Goal: Information Seeking & Learning: Understand process/instructions

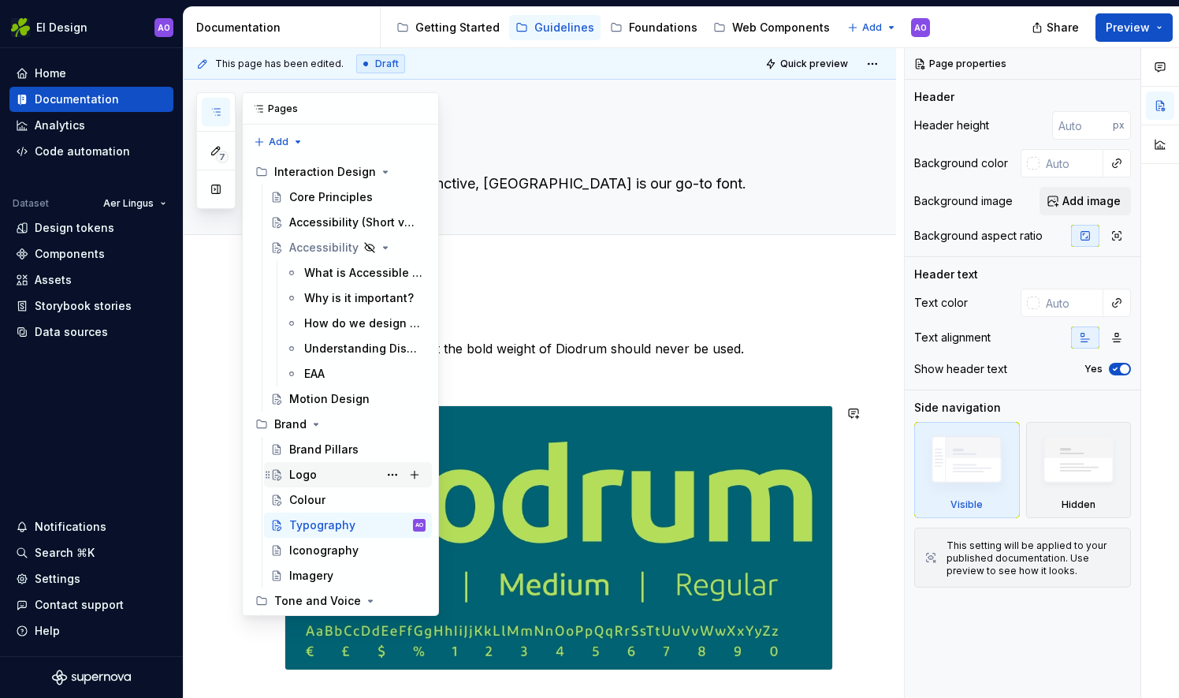
click at [319, 475] on div "Logo" at bounding box center [357, 475] width 136 height 22
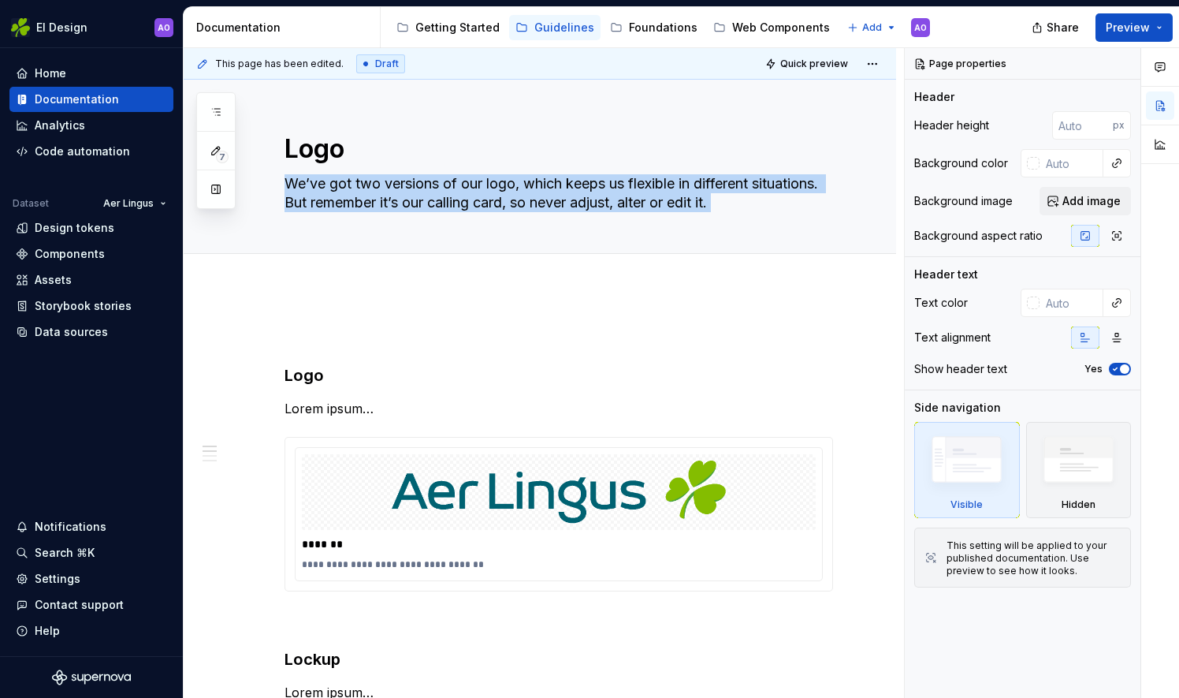
drag, startPoint x: 896, startPoint y: 213, endPoint x: 900, endPoint y: 304, distance: 91.6
click at [900, 304] on div "**********" at bounding box center [544, 373] width 721 height 650
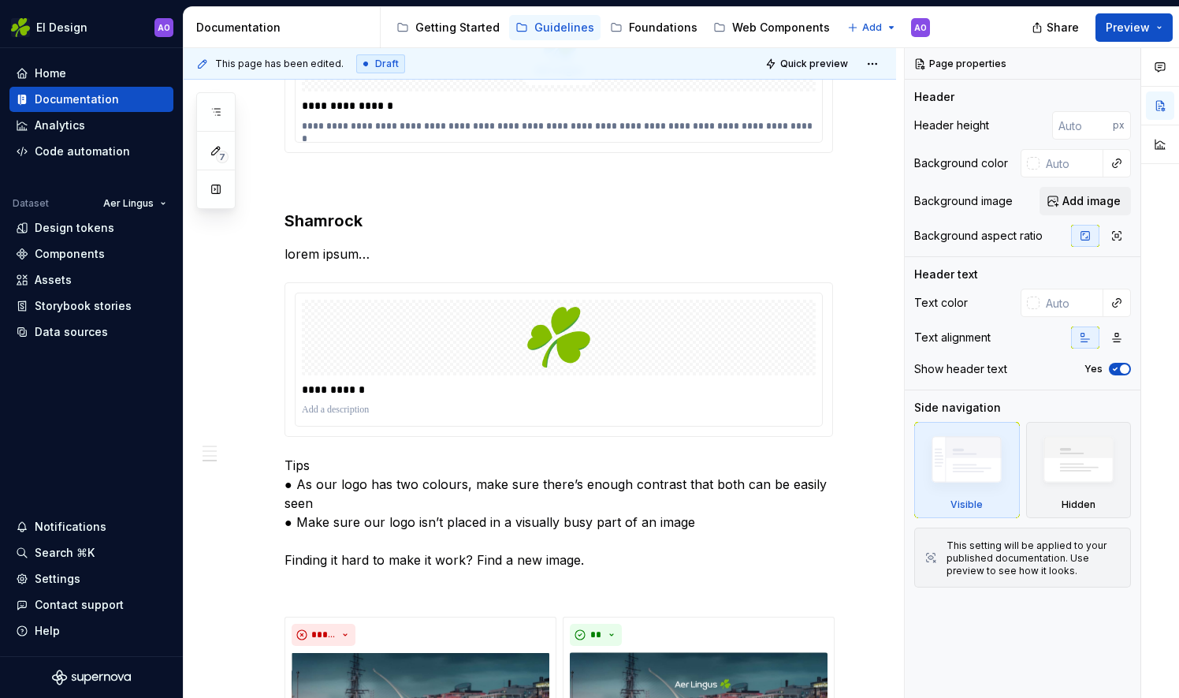
scroll to position [1027, 0]
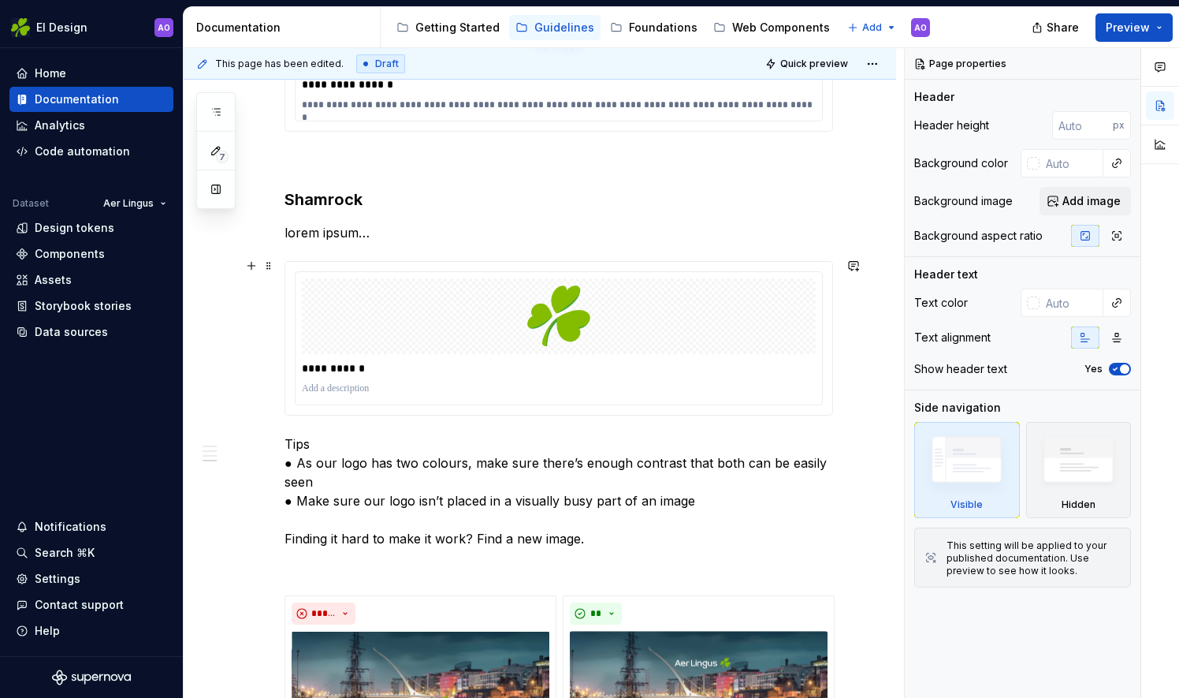
click at [848, 409] on div "**********" at bounding box center [540, 178] width 713 height 1834
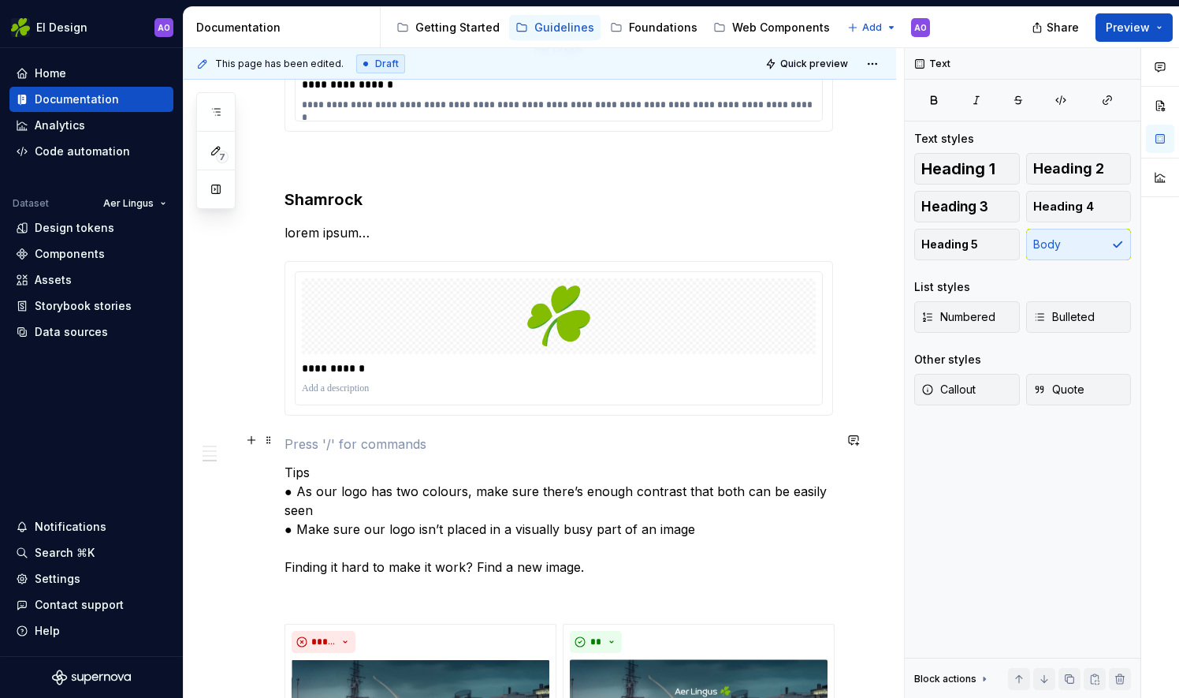
click at [292, 434] on p at bounding box center [559, 443] width 549 height 19
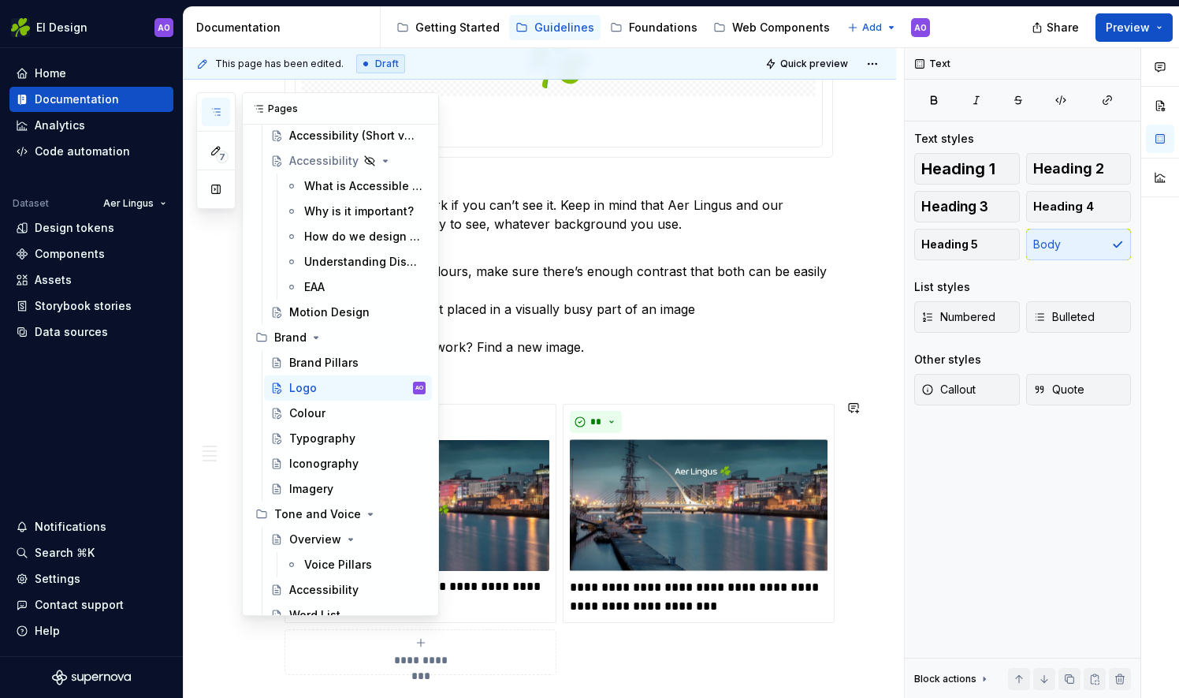
scroll to position [102, 0]
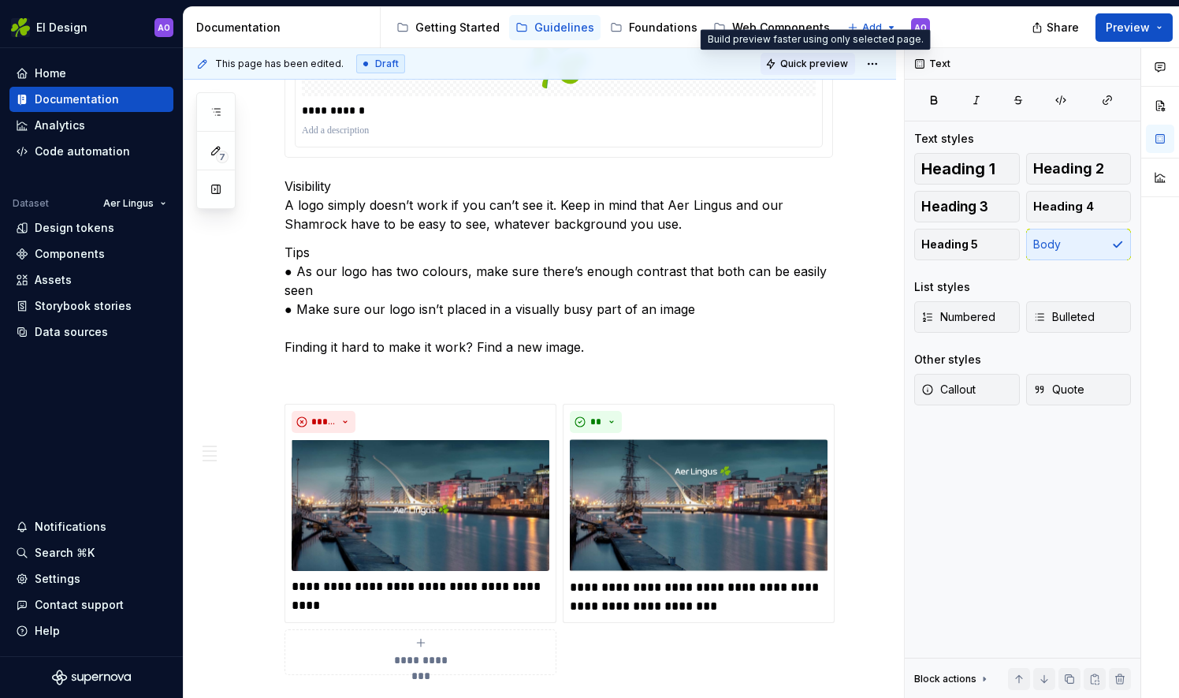
click at [810, 58] on span "Quick preview" at bounding box center [815, 64] width 68 height 13
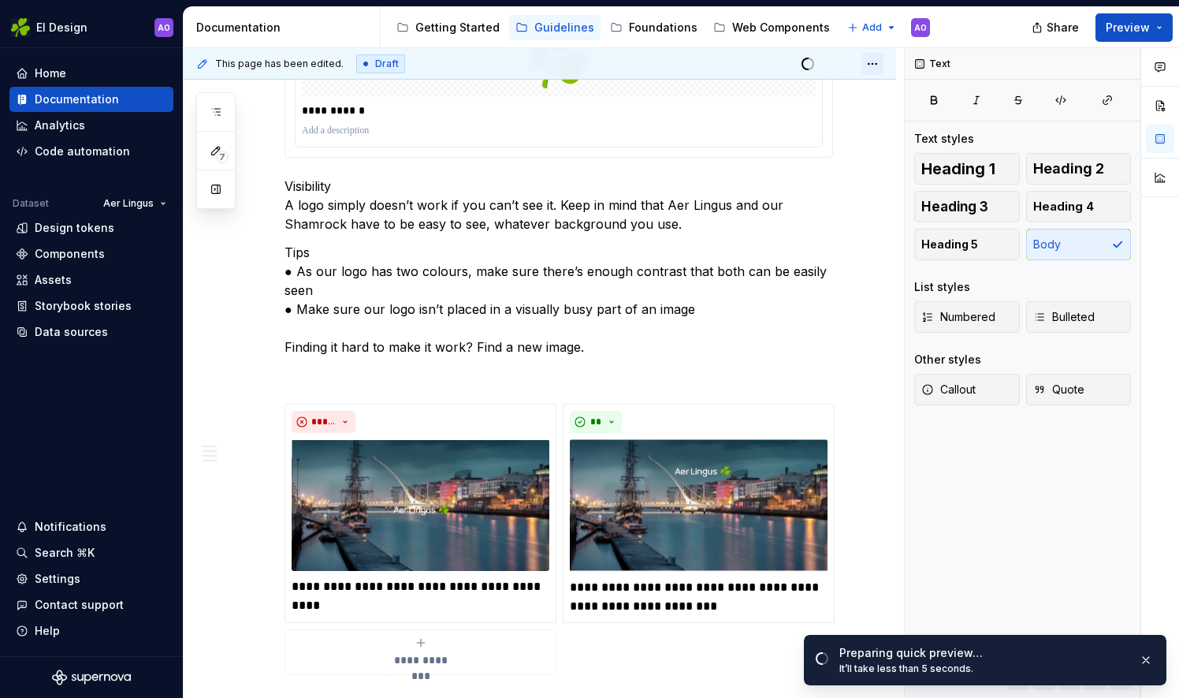
click at [877, 67] on html "EI Design AO Home Documentation Analytics Code automation Dataset Aer Lingus De…" at bounding box center [589, 349] width 1179 height 698
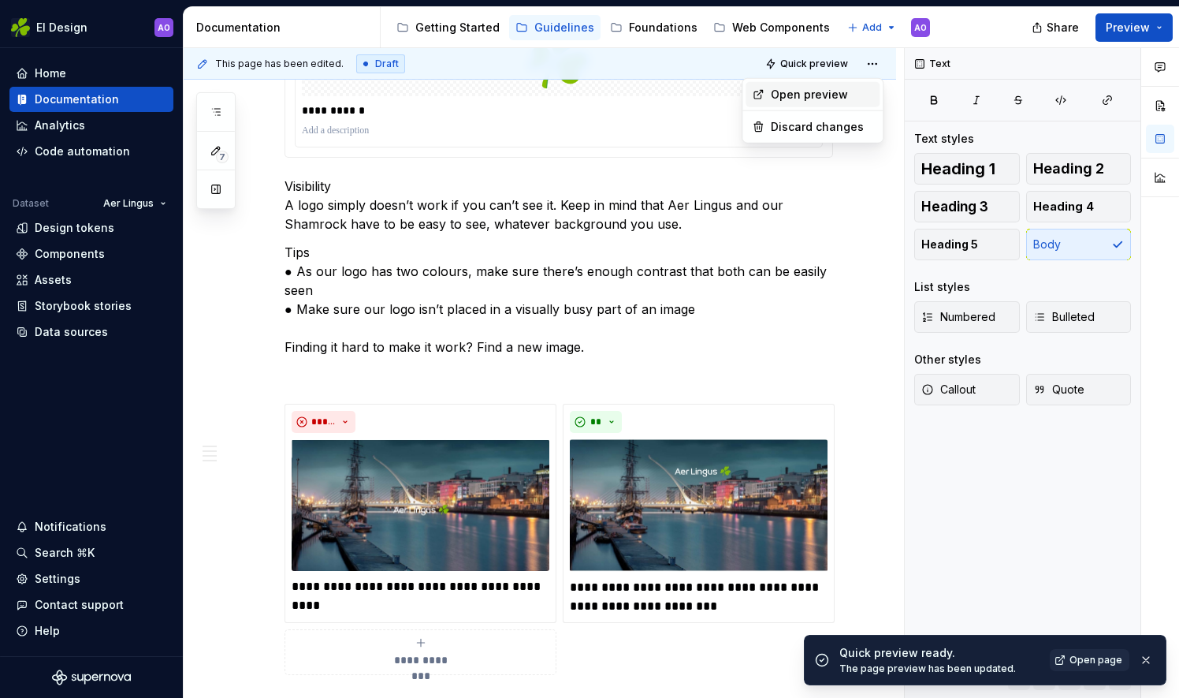
click at [820, 92] on div "Open preview" at bounding box center [822, 95] width 102 height 16
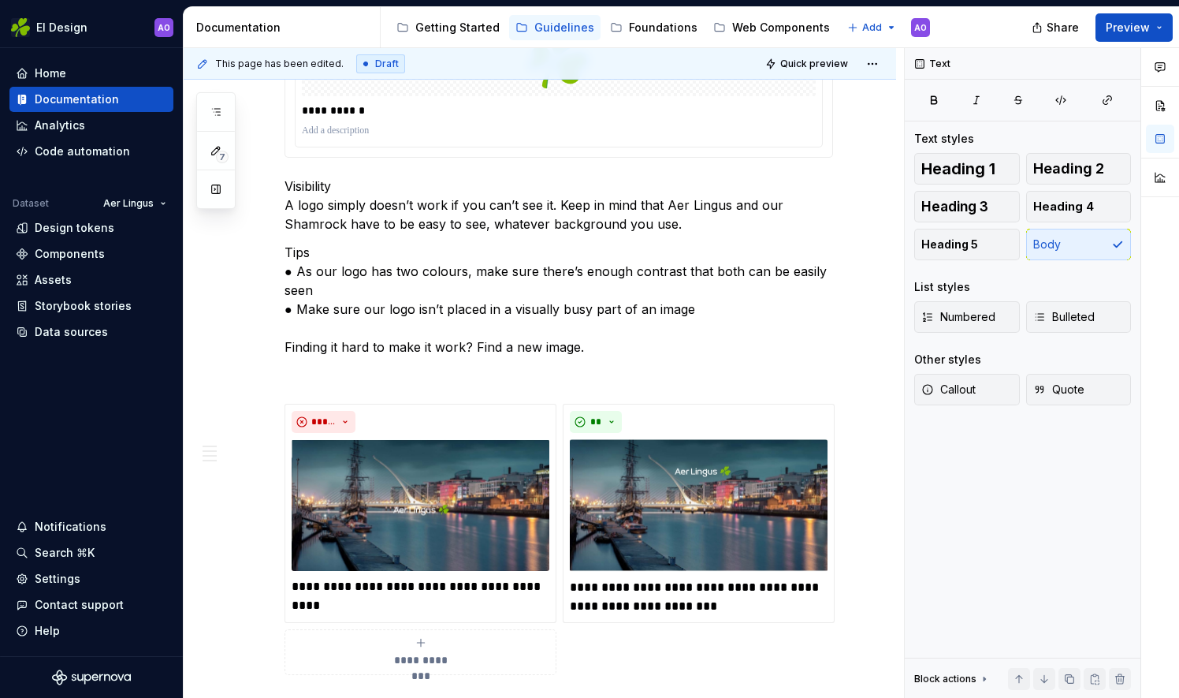
scroll to position [976, 0]
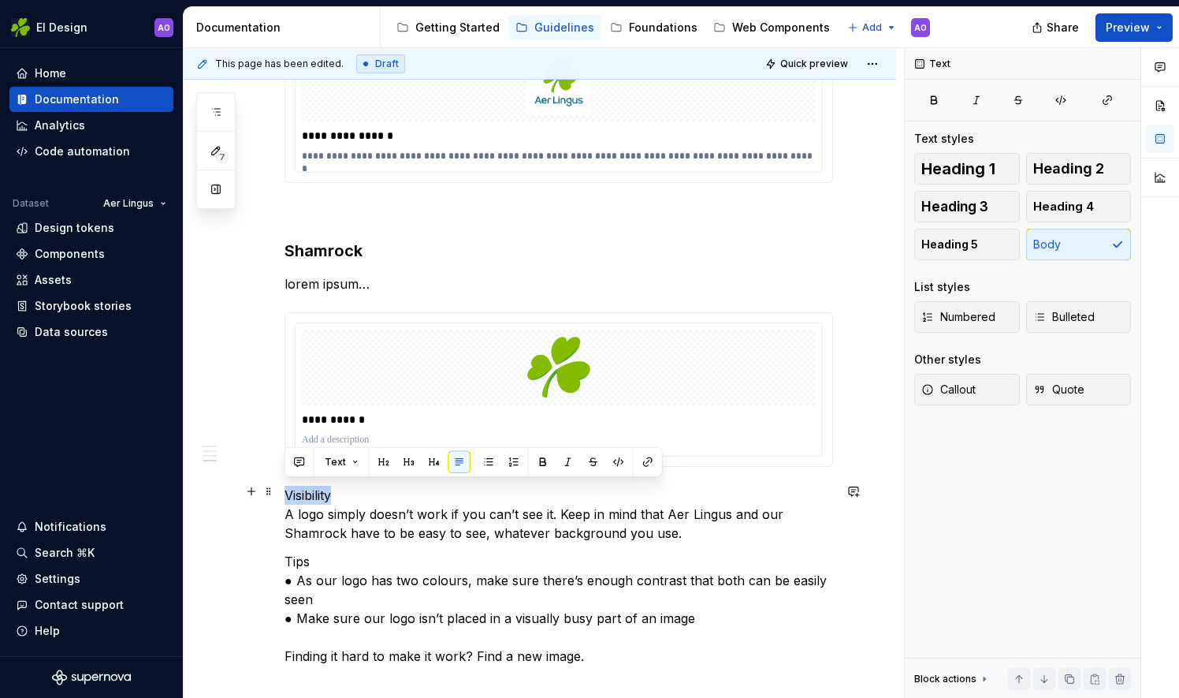
drag, startPoint x: 287, startPoint y: 489, endPoint x: 348, endPoint y: 490, distance: 60.7
click at [348, 490] on p "Visibility A logo simply doesn’t work if you can’t see it. Keep in mind that Ae…" at bounding box center [559, 514] width 549 height 57
click at [542, 462] on button "button" at bounding box center [543, 462] width 22 height 22
click at [444, 490] on p "Visibility A logo simply doesn’t work if you can’t see it. Keep in mind that Ae…" at bounding box center [559, 514] width 549 height 57
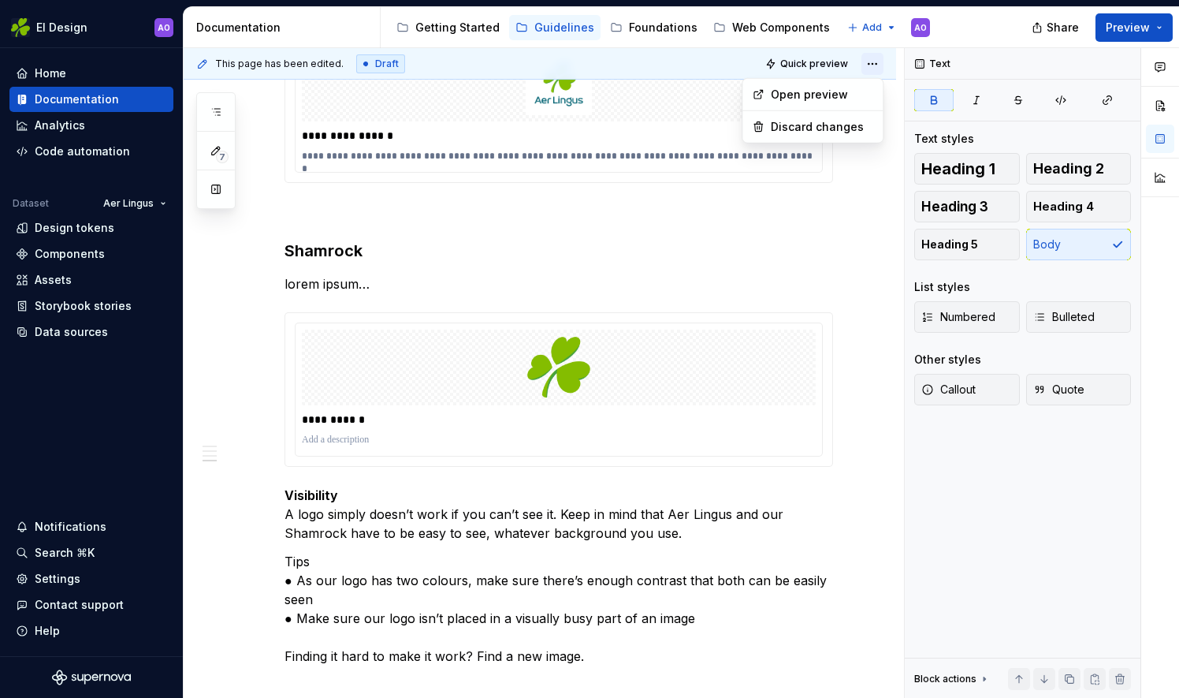
click at [874, 65] on html "EI Design AO Home Documentation Analytics Code automation Dataset Aer Lingus De…" at bounding box center [589, 349] width 1179 height 698
click at [202, 62] on html "EI Design AO Home Documentation Analytics Code automation Dataset Aer Lingus De…" at bounding box center [589, 349] width 1179 height 698
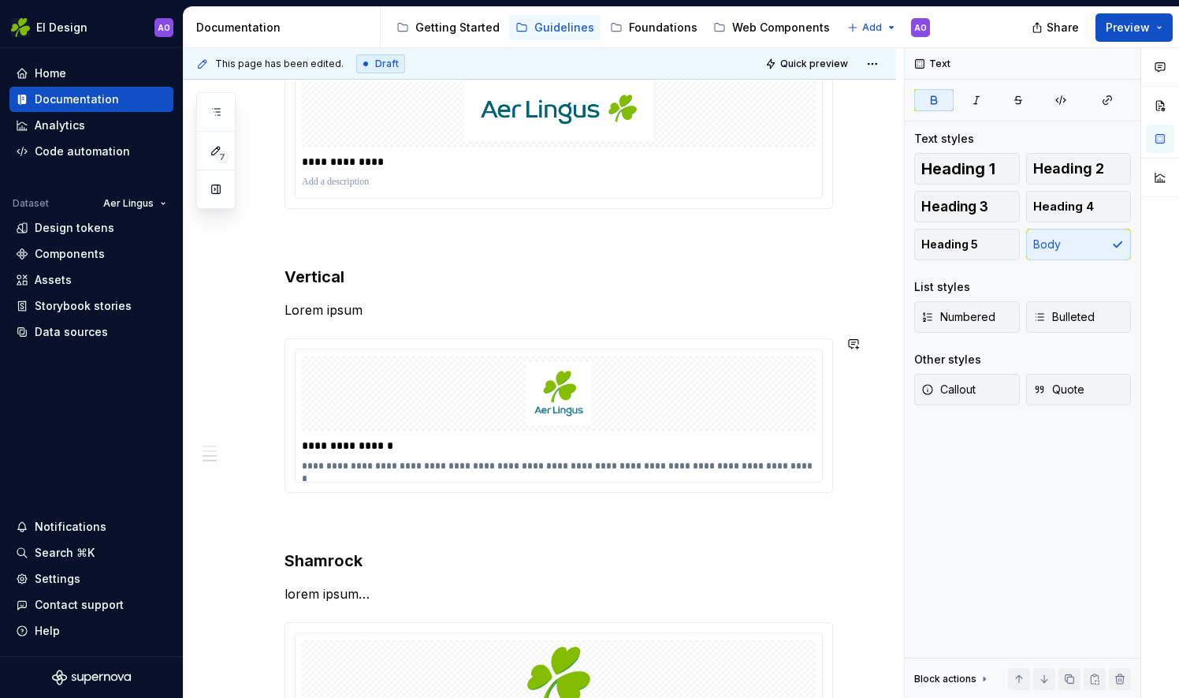
click at [199, 65] on icon at bounding box center [202, 64] width 13 height 13
click at [360, 66] on icon at bounding box center [366, 64] width 13 height 13
click at [377, 61] on span "Draft" at bounding box center [387, 64] width 24 height 13
click at [205, 61] on icon at bounding box center [202, 64] width 13 height 13
click at [867, 58] on html "EI Design AO Home Documentation Analytics Code automation Dataset Aer Lingus De…" at bounding box center [589, 349] width 1179 height 698
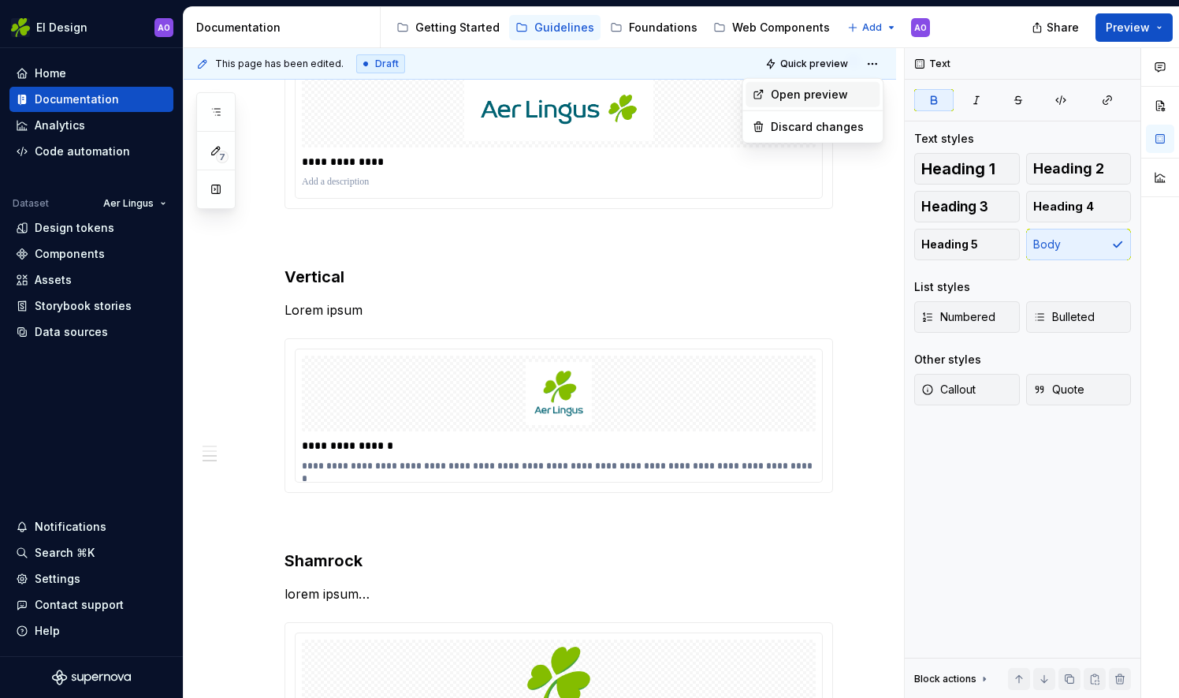
click at [859, 96] on div "Open preview" at bounding box center [822, 95] width 102 height 16
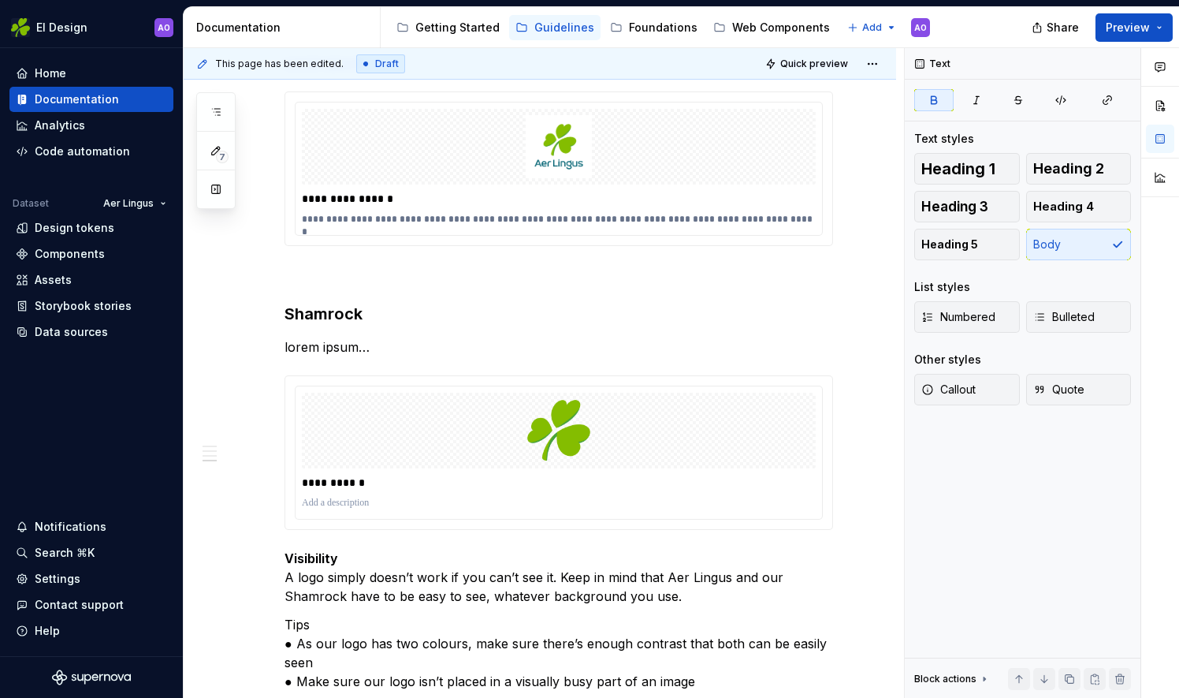
scroll to position [1094, 0]
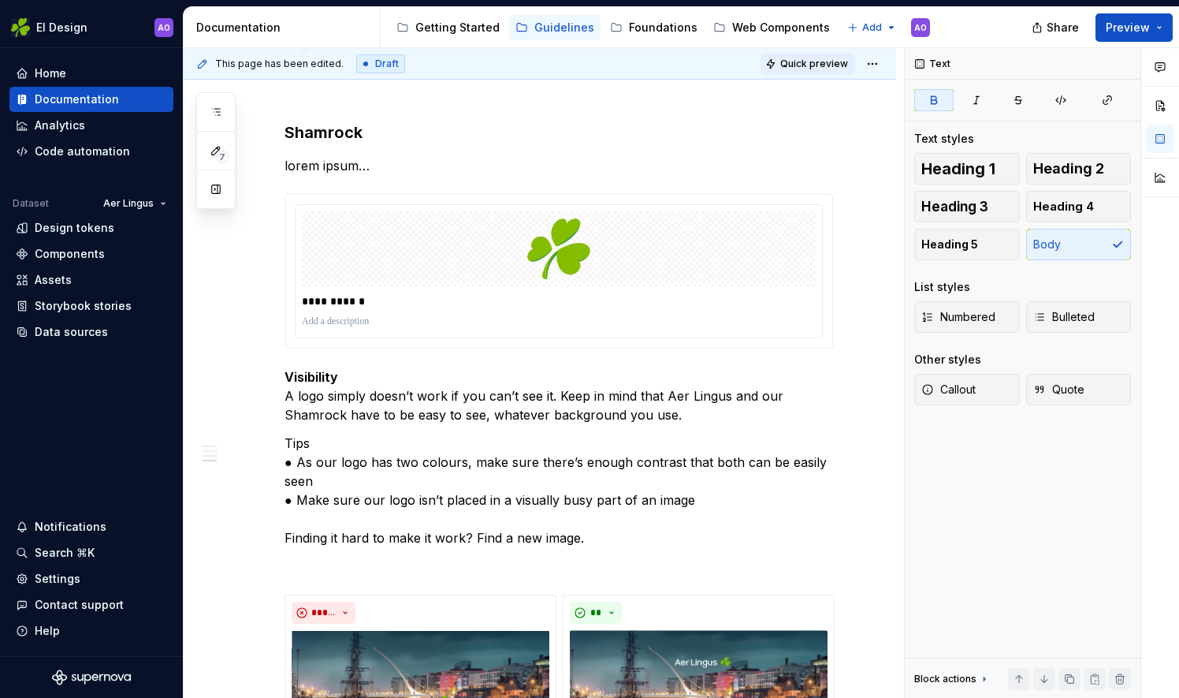
click at [814, 63] on span "Quick preview" at bounding box center [815, 64] width 68 height 13
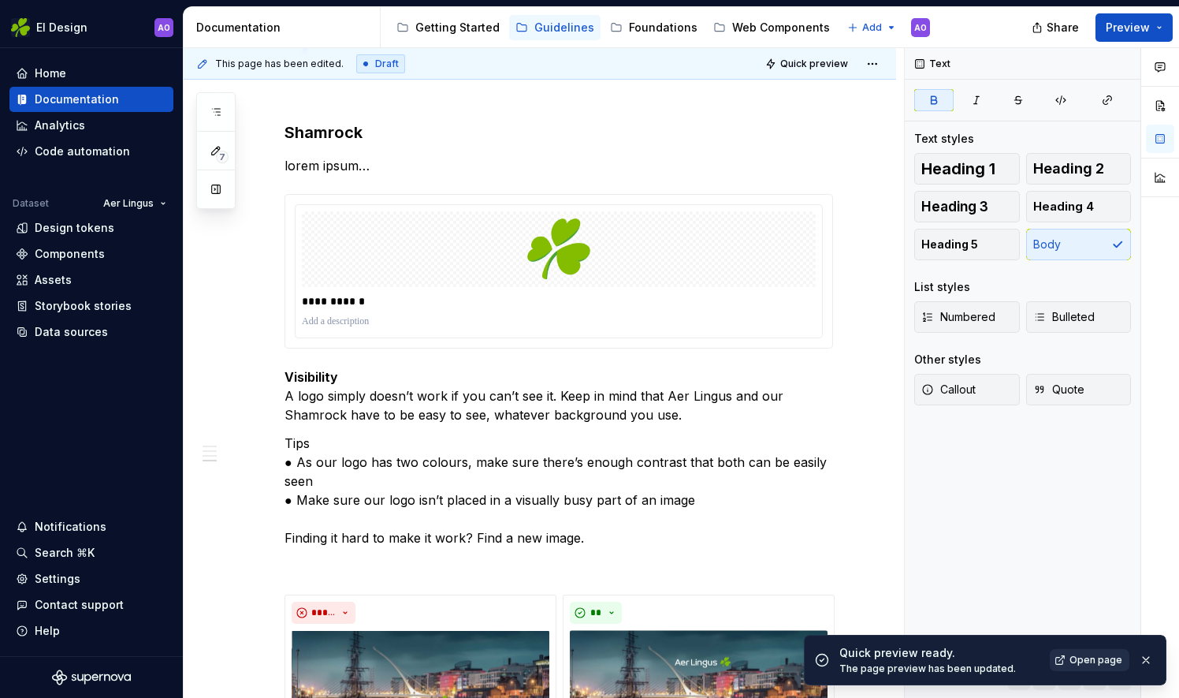
click at [1093, 664] on span "Open page" at bounding box center [1096, 660] width 53 height 13
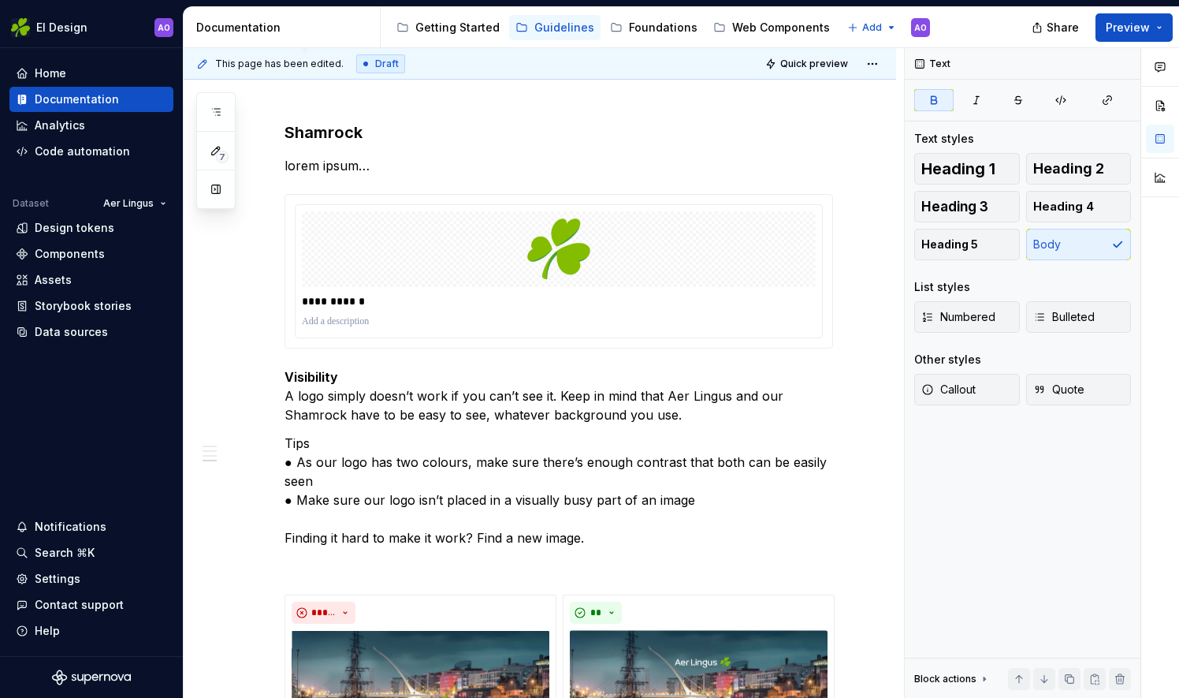
type textarea "*"
click at [926, 32] on div "AO" at bounding box center [921, 27] width 13 height 13
